Goal: Check status: Check status

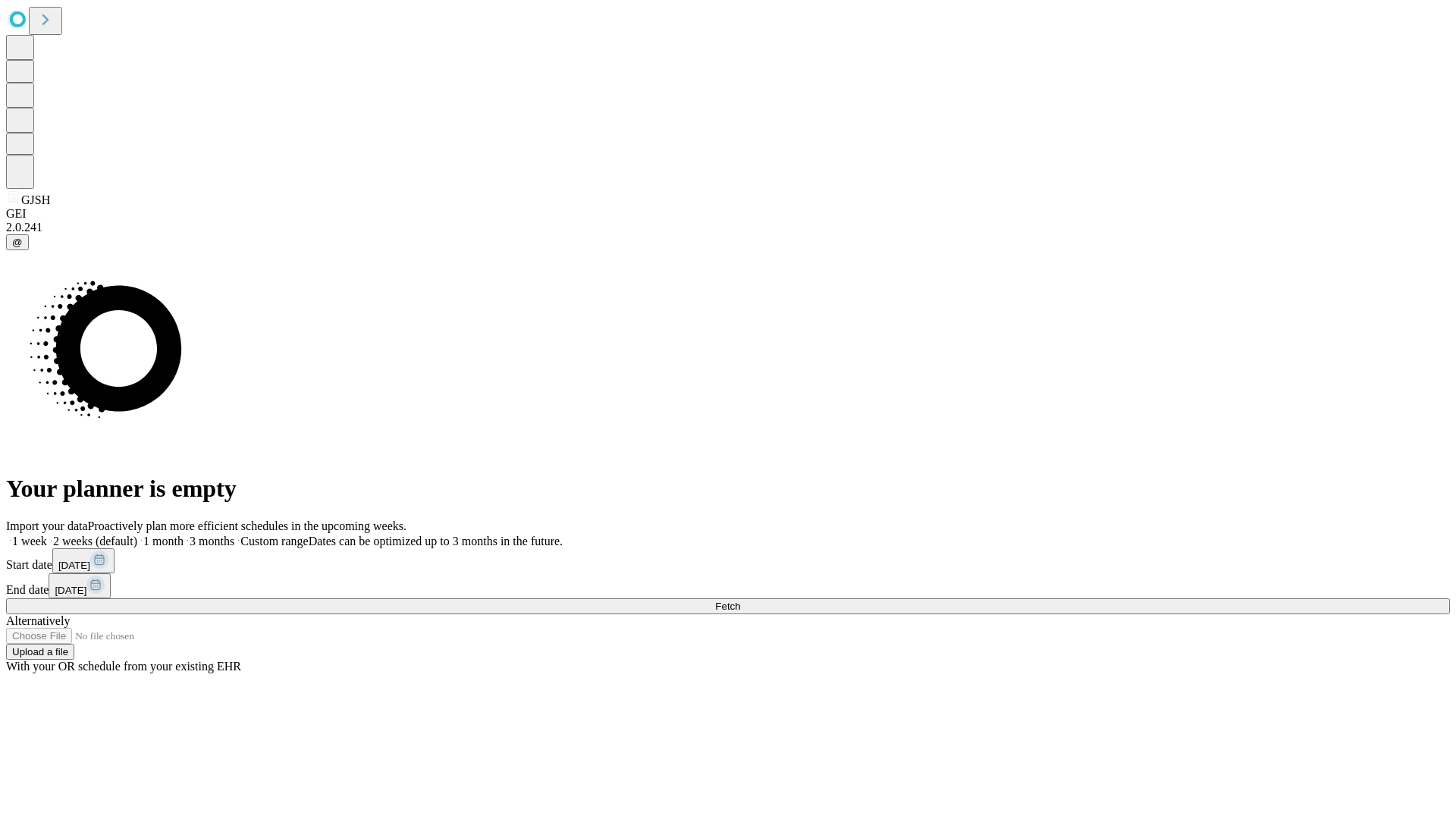
click at [740, 600] on span "Fetch" at bounding box center [727, 606] width 25 height 12
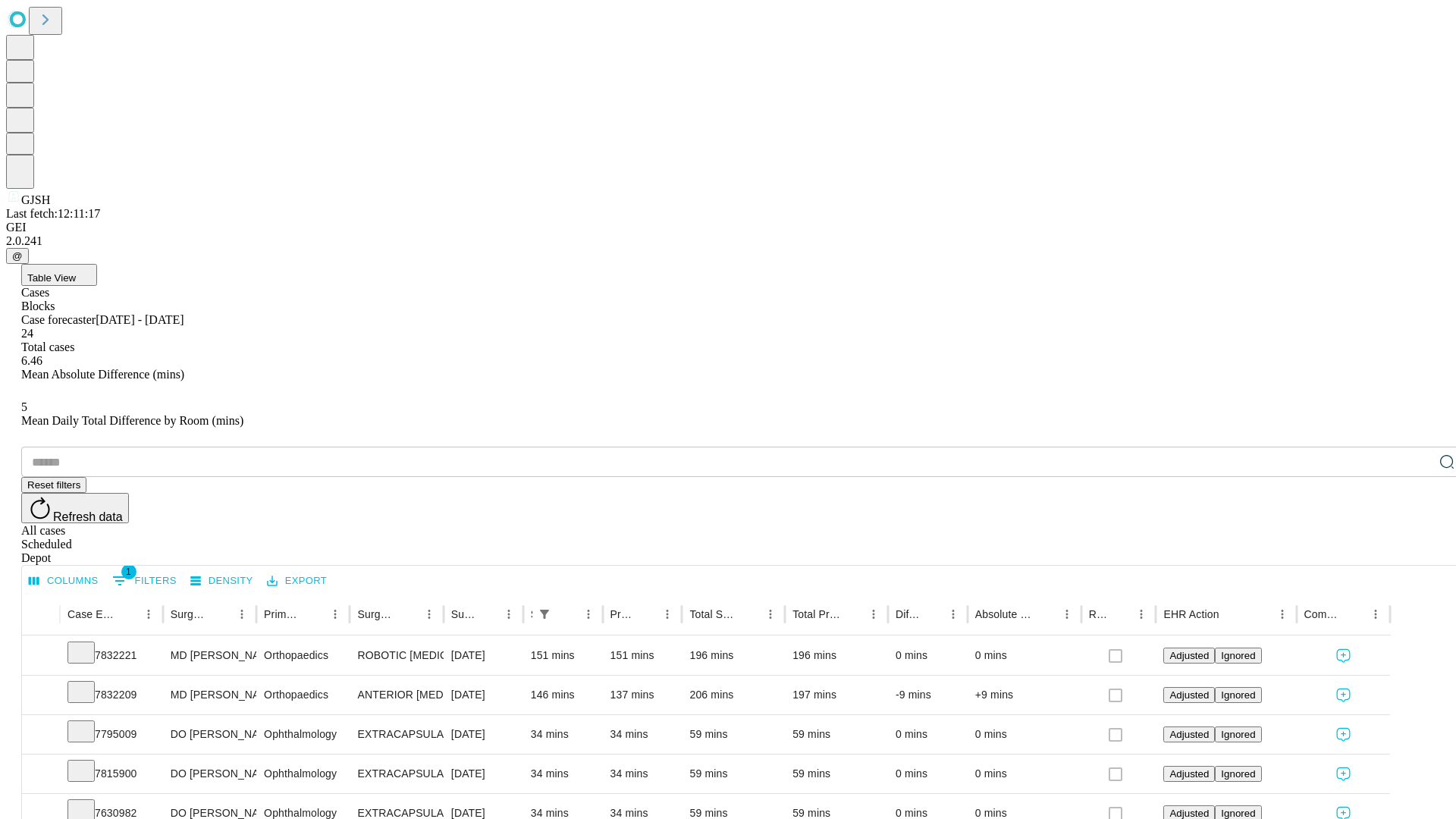
click at [1359, 538] on div "Scheduled" at bounding box center [743, 545] width 1444 height 14
